Goal: Task Accomplishment & Management: Complete application form

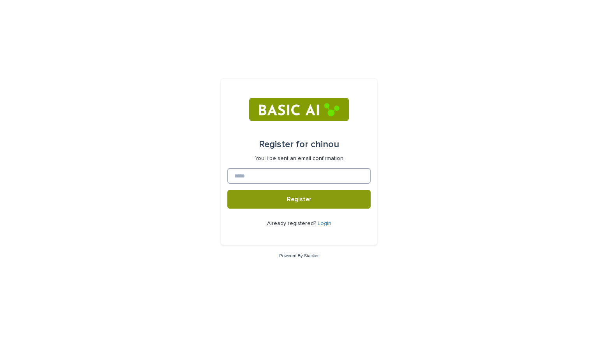
click at [270, 178] on input at bounding box center [298, 176] width 143 height 16
type input "**********"
click at [278, 199] on button "Register" at bounding box center [298, 199] width 143 height 19
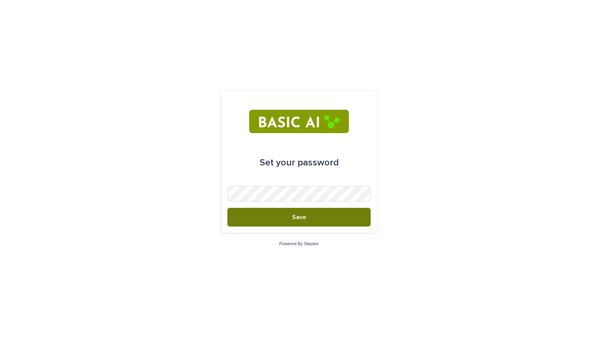
click at [309, 221] on button "Save" at bounding box center [298, 217] width 143 height 19
